Goal: Find specific fact: Find specific fact

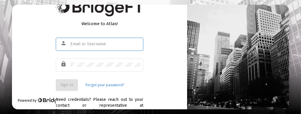
type input "[EMAIL_ADDRESS][DOMAIN_NAME]"
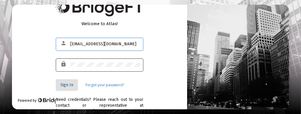
drag, startPoint x: 62, startPoint y: 82, endPoint x: 73, endPoint y: 67, distance: 19.2
click at [62, 82] on span "Sign In" at bounding box center [66, 84] width 13 height 5
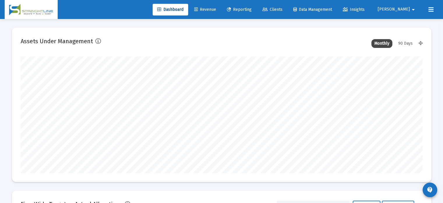
scroll to position [117, 217]
click at [283, 10] on span "Clients" at bounding box center [273, 9] width 20 height 5
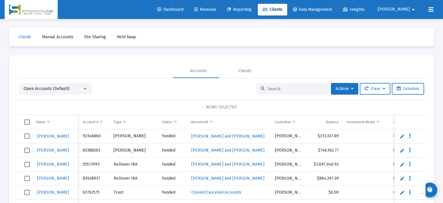
click at [285, 86] on input at bounding box center [296, 88] width 57 height 5
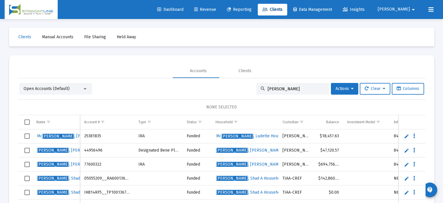
type input "[PERSON_NAME]"
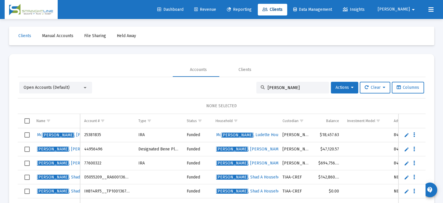
scroll to position [27, 0]
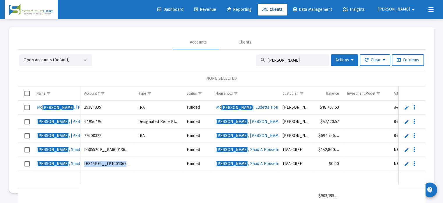
drag, startPoint x: 83, startPoint y: 163, endPoint x: 131, endPoint y: 161, distance: 47.9
click at [131, 161] on td "IH814RF5__TP1001367615" at bounding box center [107, 164] width 54 height 14
copy td "IH814RF5__TP1001367615"
click at [122, 60] on div "Open Accounts (Default) [PERSON_NAME] Actions Clear Columns" at bounding box center [221, 60] width 405 height 12
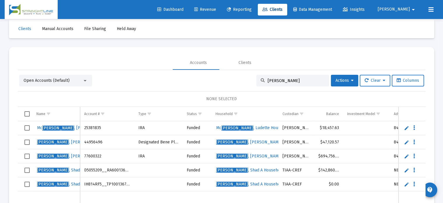
scroll to position [0, 0]
